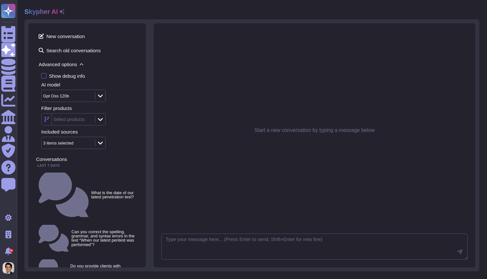
click at [101, 94] on icon at bounding box center [100, 95] width 5 height 6
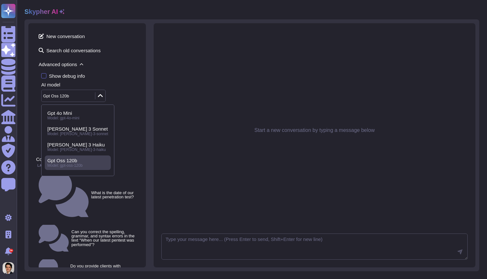
click at [101, 94] on icon at bounding box center [100, 95] width 5 height 6
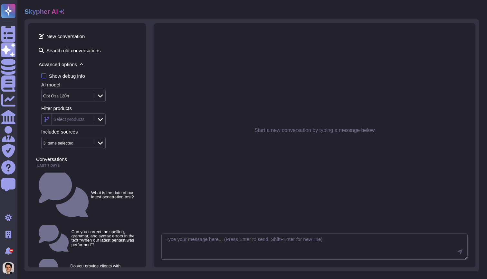
click at [92, 96] on div "Gpt Oss 120b" at bounding box center [68, 96] width 52 height 12
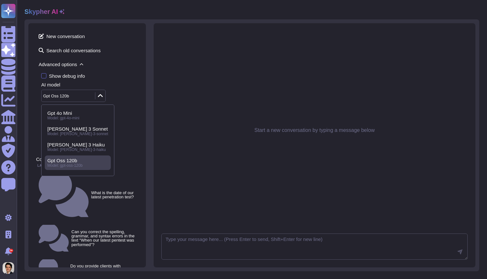
click at [92, 96] on div "Gpt Oss 120b" at bounding box center [68, 96] width 52 height 12
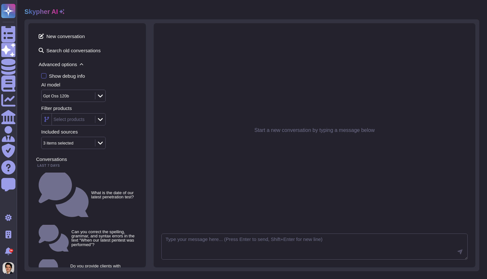
click at [92, 97] on div "Gpt Oss 120b" at bounding box center [68, 96] width 52 height 12
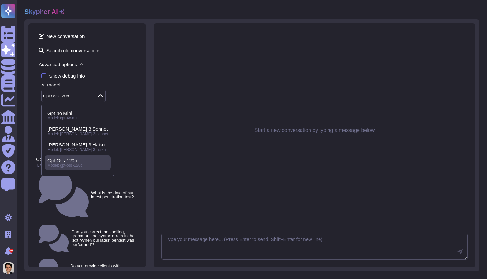
click at [117, 129] on div "Included sources" at bounding box center [89, 131] width 97 height 5
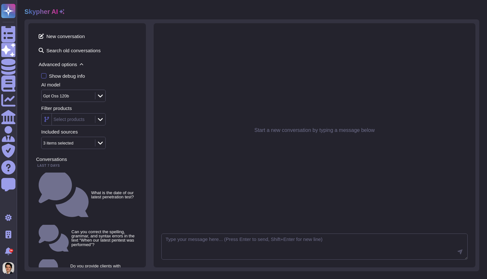
click at [84, 91] on div "Gpt Oss 120b" at bounding box center [68, 96] width 52 height 12
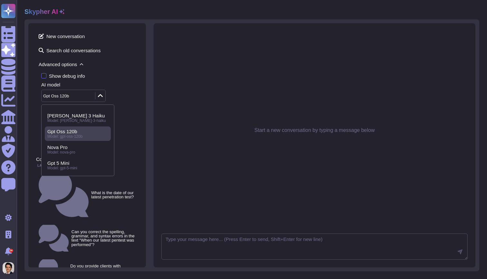
scroll to position [29, 0]
click at [129, 126] on div "Show debug info AI model Gpt Oss 120b Filter products Select products Included …" at bounding box center [87, 111] width 102 height 76
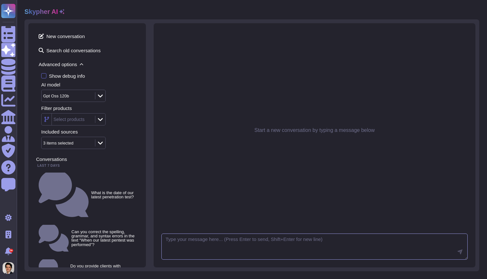
click at [240, 252] on textarea at bounding box center [314, 246] width 306 height 26
click at [72, 64] on span "Advanced options" at bounding box center [87, 64] width 102 height 10
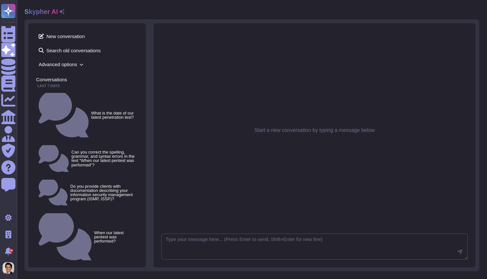
click at [72, 64] on span "Advanced options" at bounding box center [87, 64] width 102 height 10
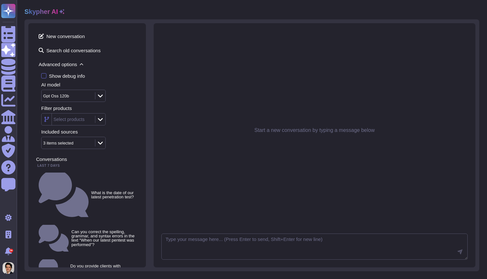
scroll to position [0, 0]
click at [91, 93] on div "Gpt Oss 120b" at bounding box center [68, 96] width 52 height 12
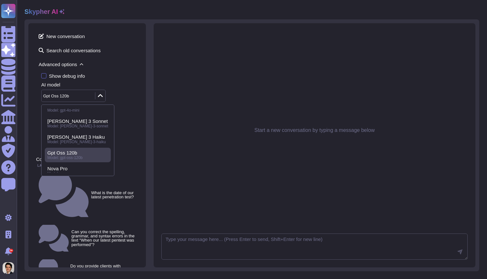
scroll to position [8, 0]
click at [201, 162] on div "Start a new conversation by typing a message below" at bounding box center [314, 130] width 306 height 198
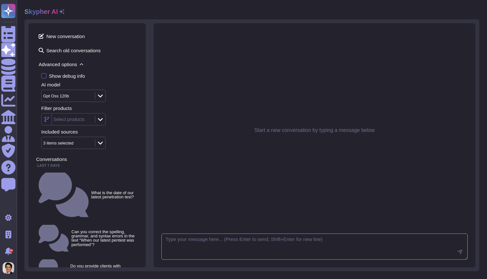
click at [200, 245] on textarea at bounding box center [314, 246] width 306 height 26
click at [81, 63] on icon at bounding box center [82, 64] width 4 height 4
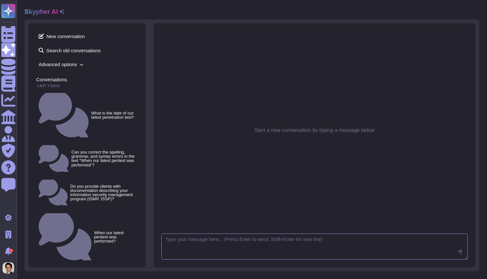
click at [177, 236] on textarea at bounding box center [314, 246] width 306 height 26
click at [187, 238] on textarea "when our soc2 audit" at bounding box center [314, 246] width 306 height 26
click at [261, 242] on textarea "when our latest soc2 audit" at bounding box center [314, 246] width 306 height 26
type textarea "when our latest soc2 audit was performed?"
click at [188, 234] on textarea at bounding box center [314, 246] width 306 height 26
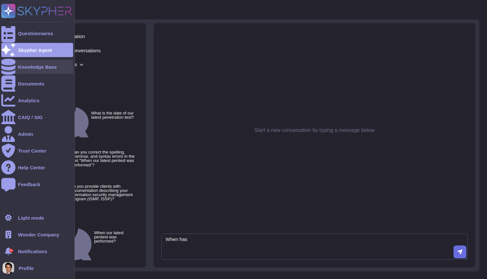
type textarea "When has"
click at [27, 71] on div "Knowledge Base" at bounding box center [37, 67] width 72 height 14
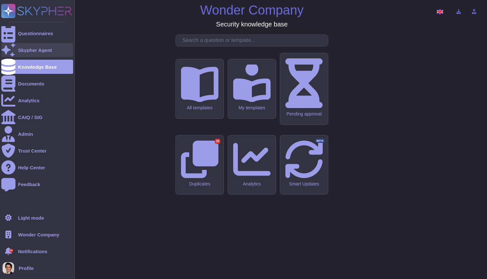
click at [11, 47] on div at bounding box center [8, 50] width 14 height 14
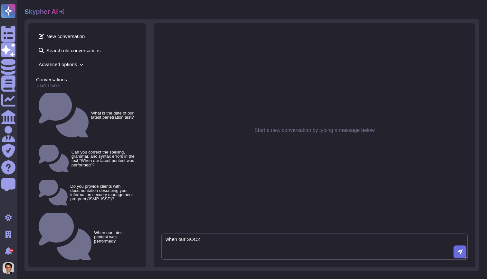
click at [185, 241] on textarea "when our SOC2" at bounding box center [314, 246] width 306 height 26
click at [187, 239] on textarea "when our SOC2" at bounding box center [314, 246] width 306 height 26
click at [187, 237] on textarea "when our latest SOC2" at bounding box center [314, 246] width 306 height 26
click at [189, 239] on textarea "when our latest SOC2" at bounding box center [314, 246] width 306 height 26
click at [240, 241] on textarea "when our latest SOC2" at bounding box center [314, 246] width 306 height 26
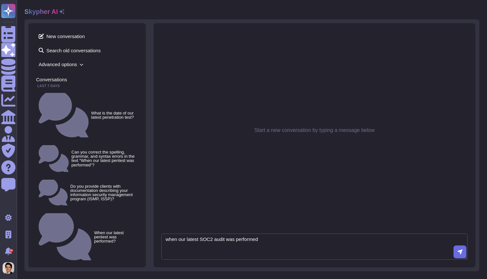
type textarea "when our latest SOC2 audit was performed?"
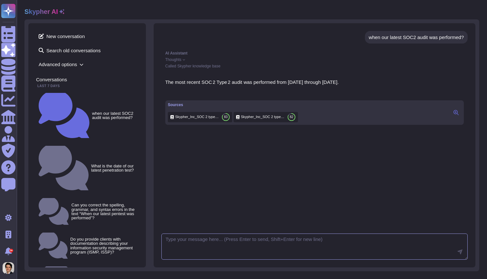
click at [265, 241] on textarea at bounding box center [314, 246] width 306 height 26
type textarea "What about our latest pentest?"
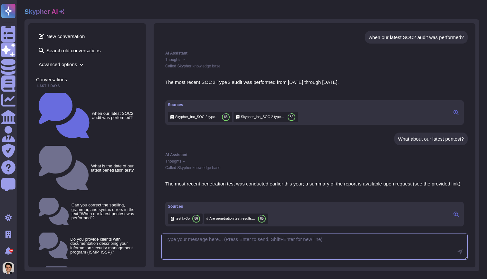
scroll to position [20, 0]
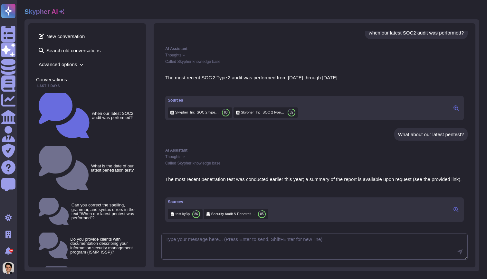
click at [225, 213] on span "Security Audit & Penetration test" at bounding box center [233, 213] width 44 height 5
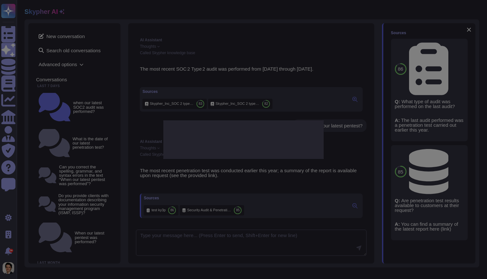
type textarea "Are penetration test results available to customers at their request?"
type textarea "You can find a summary of the latest report here (link)"
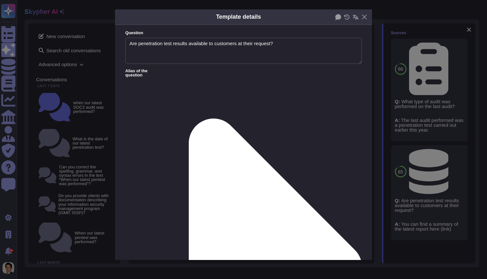
type textarea "Are penetration test results available to customers at their request?"
type textarea "You can find a summary of the latest report here (link)"
click at [366, 17] on button "Close" at bounding box center [364, 17] width 10 height 10
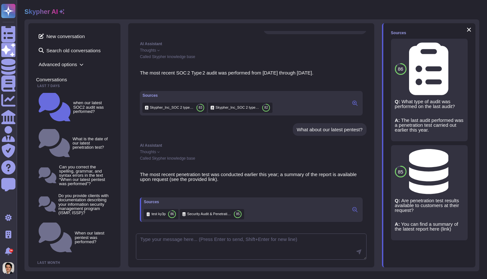
click at [156, 217] on div "test ky3p 86" at bounding box center [161, 214] width 35 height 10
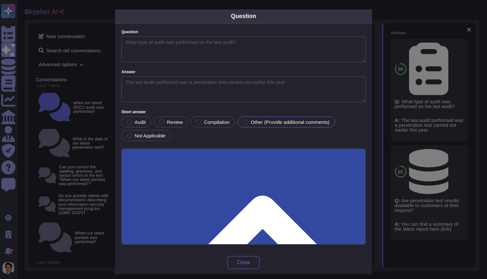
type textarea "What type of audit was performed on the last audit?"
type textarea "The last audit performed was a penetration test carried out earlier this year."
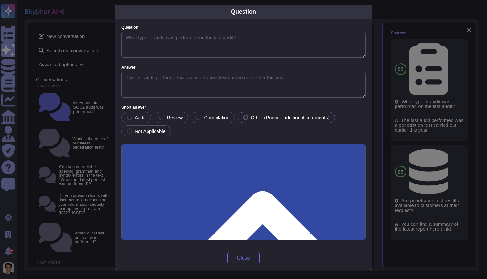
scroll to position [5, 0]
click at [378, 53] on div "Question Question What type of audit was performed on the last audit? Answer Th…" at bounding box center [243, 139] width 487 height 279
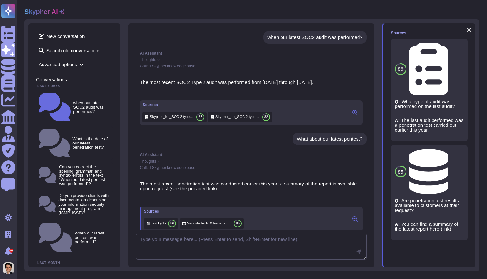
scroll to position [0, 0]
click at [228, 119] on span "Skypher_Inc_SOC 2 type 2 .pdf" at bounding box center [237, 116] width 44 height 5
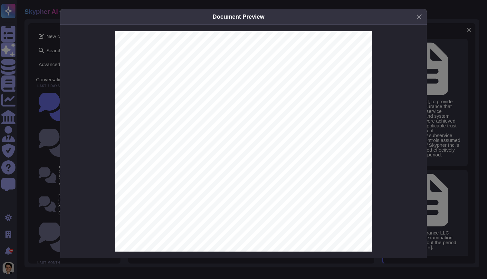
scroll to position [1370, 0]
click at [421, 13] on button "Close" at bounding box center [419, 17] width 10 height 10
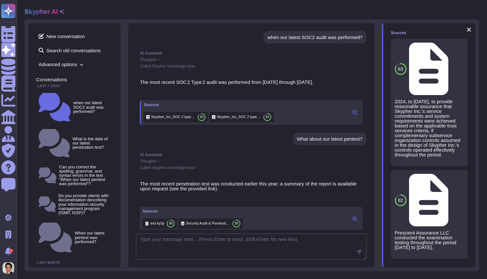
scroll to position [0, 0]
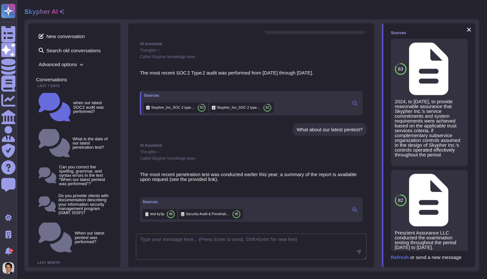
scroll to position [20, 0]
click at [400, 255] on span "Refresh" at bounding box center [400, 256] width 18 height 5
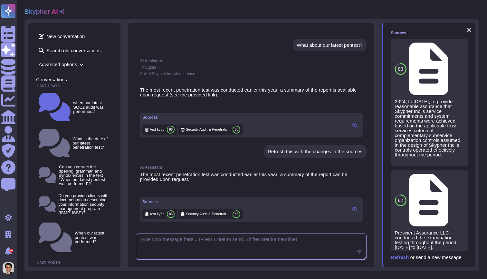
scroll to position [110, 0]
